Goal: Information Seeking & Learning: Learn about a topic

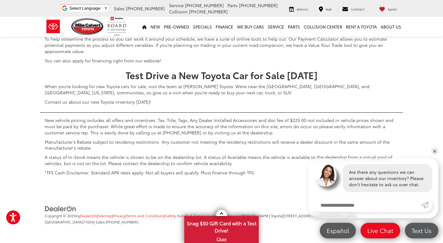
scroll to position [3173, 0]
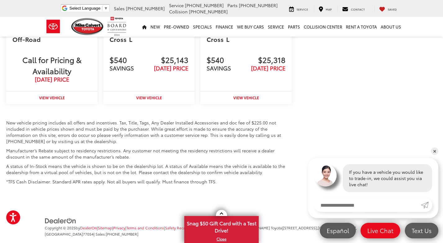
scroll to position [835, 0]
